Goal: Task Accomplishment & Management: Manage account settings

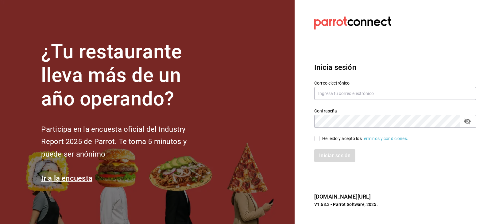
click at [315, 138] on input "He leído y acepto los Términos y condiciones." at bounding box center [317, 139] width 6 height 6
checkbox input "true"
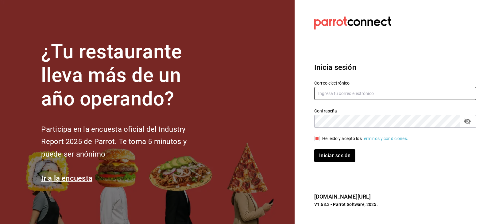
click at [353, 94] on input "text" at bounding box center [395, 93] width 162 height 13
type input "peterlunch@cdmx.com"
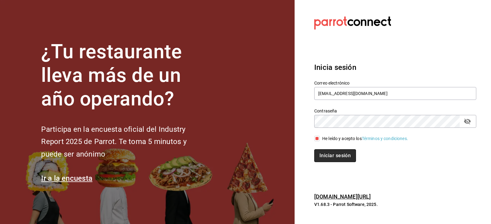
click at [344, 158] on button "Iniciar sesión" at bounding box center [335, 155] width 42 height 13
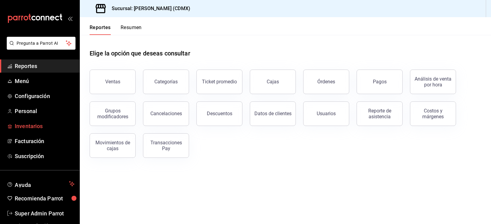
click at [28, 125] on span "Inventarios" at bounding box center [45, 126] width 60 height 8
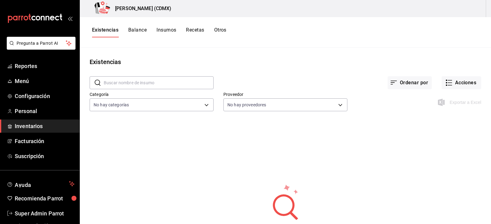
click at [460, 12] on div "[PERSON_NAME] (CDMX)" at bounding box center [285, 8] width 411 height 17
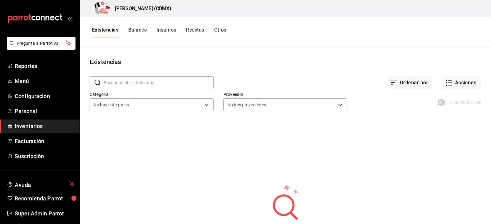
click at [460, 12] on div "[PERSON_NAME] (CDMX)" at bounding box center [285, 8] width 411 height 17
click at [464, 11] on div "[PERSON_NAME] (CDMX)" at bounding box center [285, 8] width 411 height 17
drag, startPoint x: 464, startPoint y: 11, endPoint x: 181, endPoint y: 24, distance: 283.4
click at [456, 14] on div "[PERSON_NAME] (CDMX)" at bounding box center [285, 8] width 411 height 17
click at [19, 81] on span "Menú" at bounding box center [45, 81] width 60 height 8
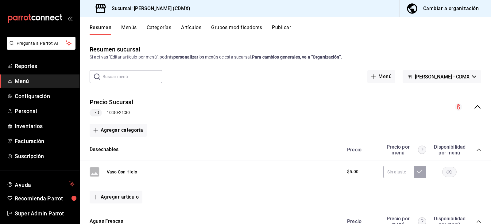
click at [462, 7] on div "Cambiar a organización" at bounding box center [451, 8] width 56 height 9
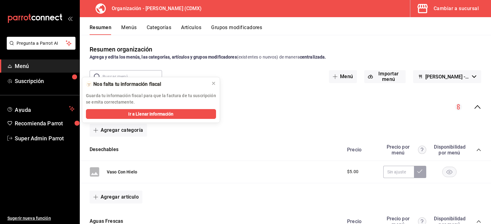
click at [460, 10] on div "Cambiar a sucursal" at bounding box center [455, 8] width 45 height 9
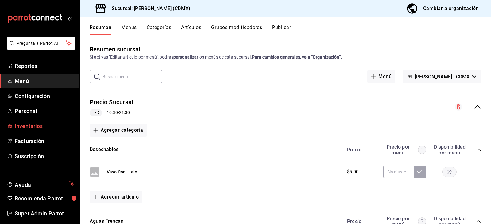
click at [34, 126] on span "Inventarios" at bounding box center [45, 126] width 60 height 8
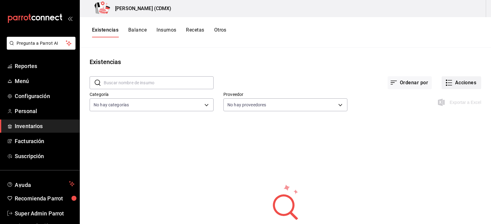
click at [459, 83] on button "Acciones" at bounding box center [461, 82] width 40 height 13
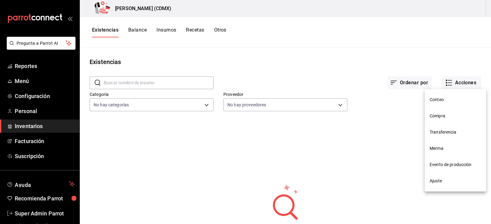
click at [442, 183] on span "Ajuste" at bounding box center [455, 181] width 52 height 6
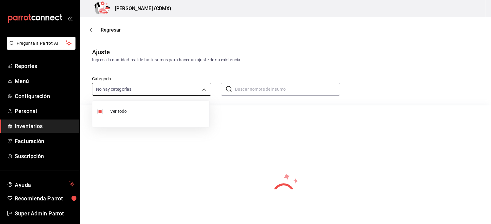
click at [189, 89] on body "Pregunta a Parrot AI Reportes Menú Configuración Personal Inventarios Facturaci…" at bounding box center [245, 95] width 491 height 190
click at [271, 45] on div at bounding box center [245, 112] width 491 height 224
click at [102, 29] on span "Regresar" at bounding box center [111, 30] width 20 height 6
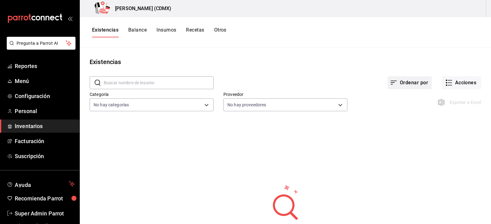
click at [399, 80] on button "Ordenar por" at bounding box center [409, 82] width 44 height 13
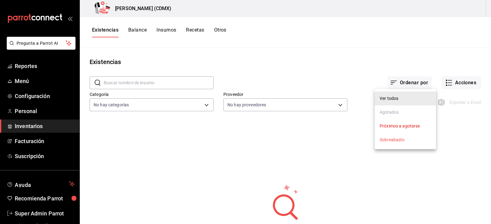
click at [342, 54] on div at bounding box center [245, 112] width 491 height 224
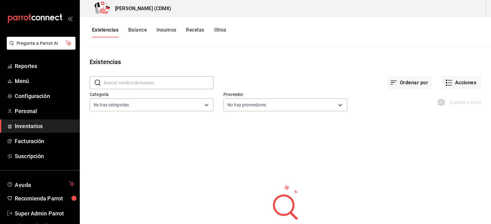
click at [112, 31] on button "Existencias" at bounding box center [105, 32] width 26 height 10
click at [29, 123] on span "Inventarios" at bounding box center [45, 126] width 60 height 8
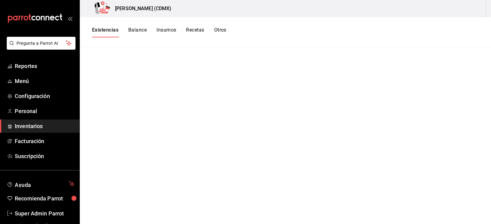
click at [138, 32] on button "Balance" at bounding box center [137, 32] width 18 height 10
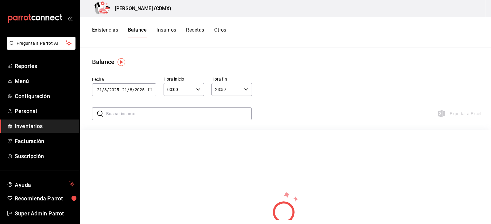
click at [167, 32] on button "Insumos" at bounding box center [166, 32] width 20 height 10
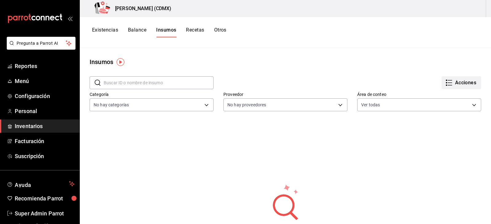
click at [456, 83] on button "Acciones" at bounding box center [461, 82] width 40 height 13
click at [432, 77] on div "Importar lista de insumos" at bounding box center [443, 75] width 49 height 6
click at [0, 0] on input "Importar lista de insumos" at bounding box center [0, 0] width 0 height 0
click at [435, 95] on li "Exportar lista de insumos" at bounding box center [444, 91] width 64 height 15
click at [442, 90] on span "Exportar lista de insumos" at bounding box center [443, 91] width 48 height 5
